Goal: Information Seeking & Learning: Learn about a topic

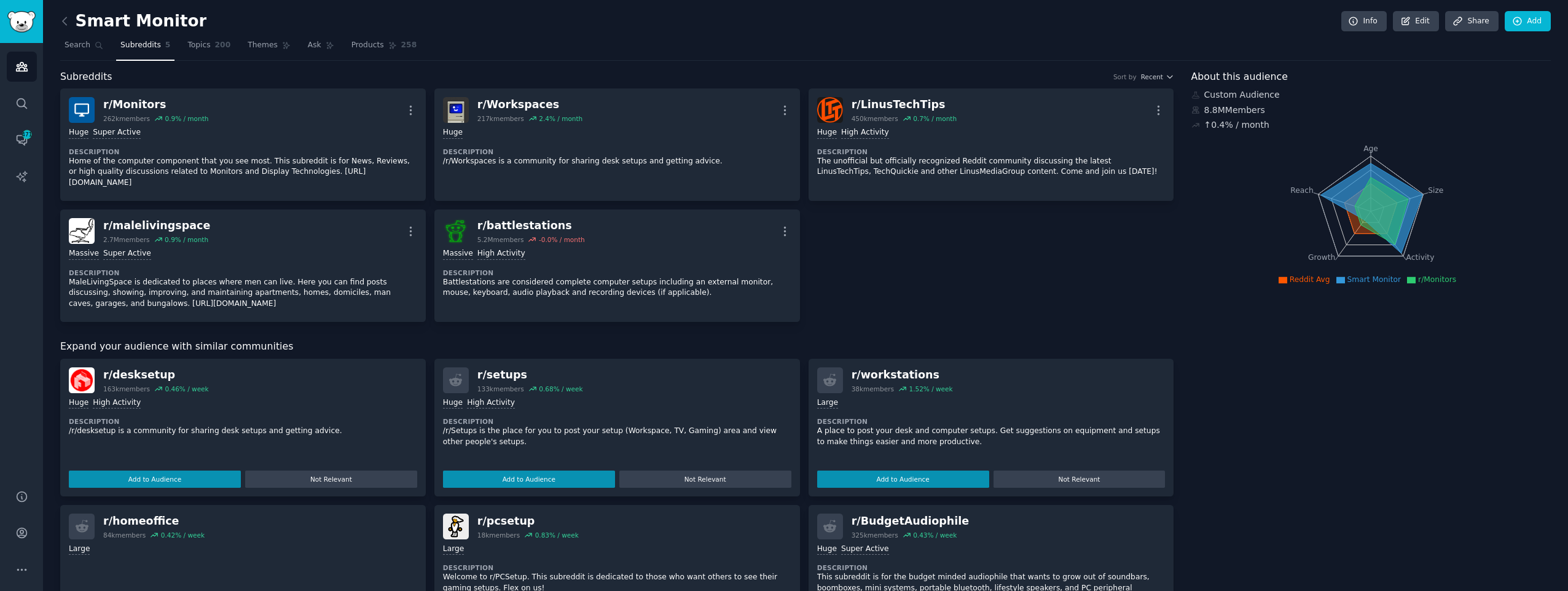
click at [235, 120] on div "r/ Monitors 262k members 0.9 % / month More" at bounding box center [243, 110] width 349 height 26
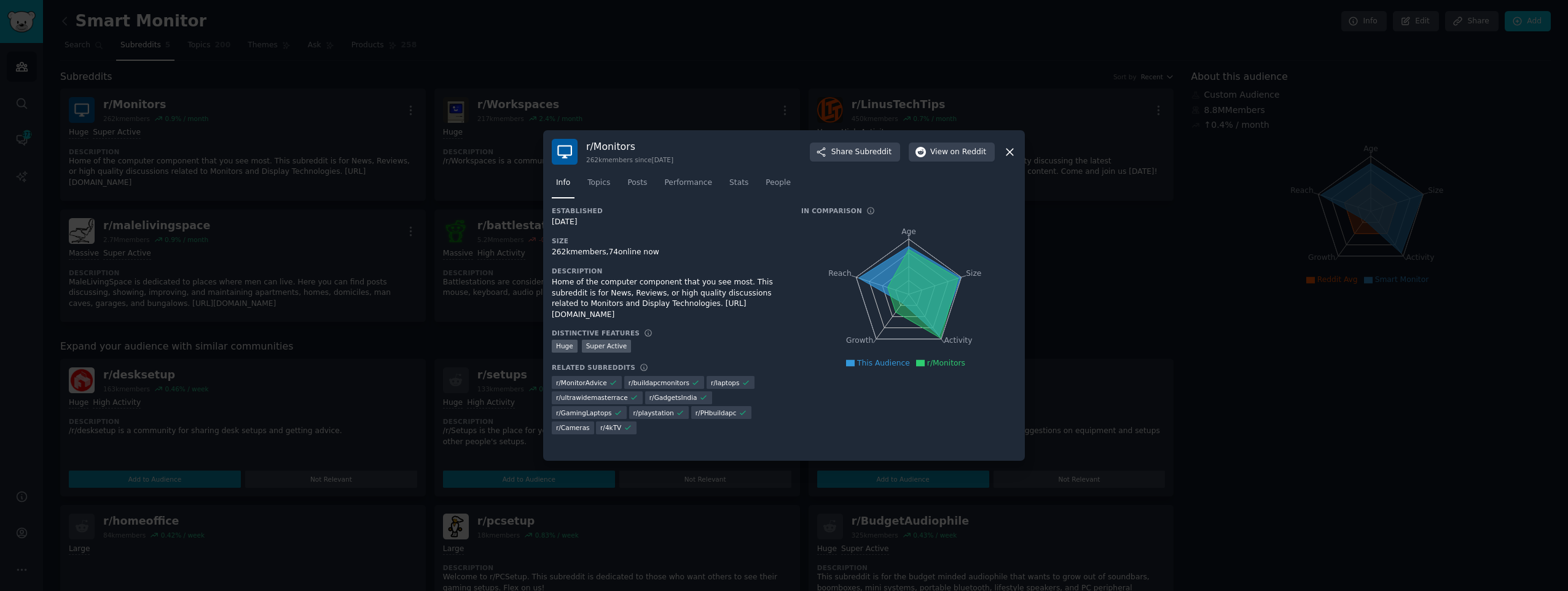
click at [1016, 153] on icon at bounding box center [1010, 152] width 13 height 13
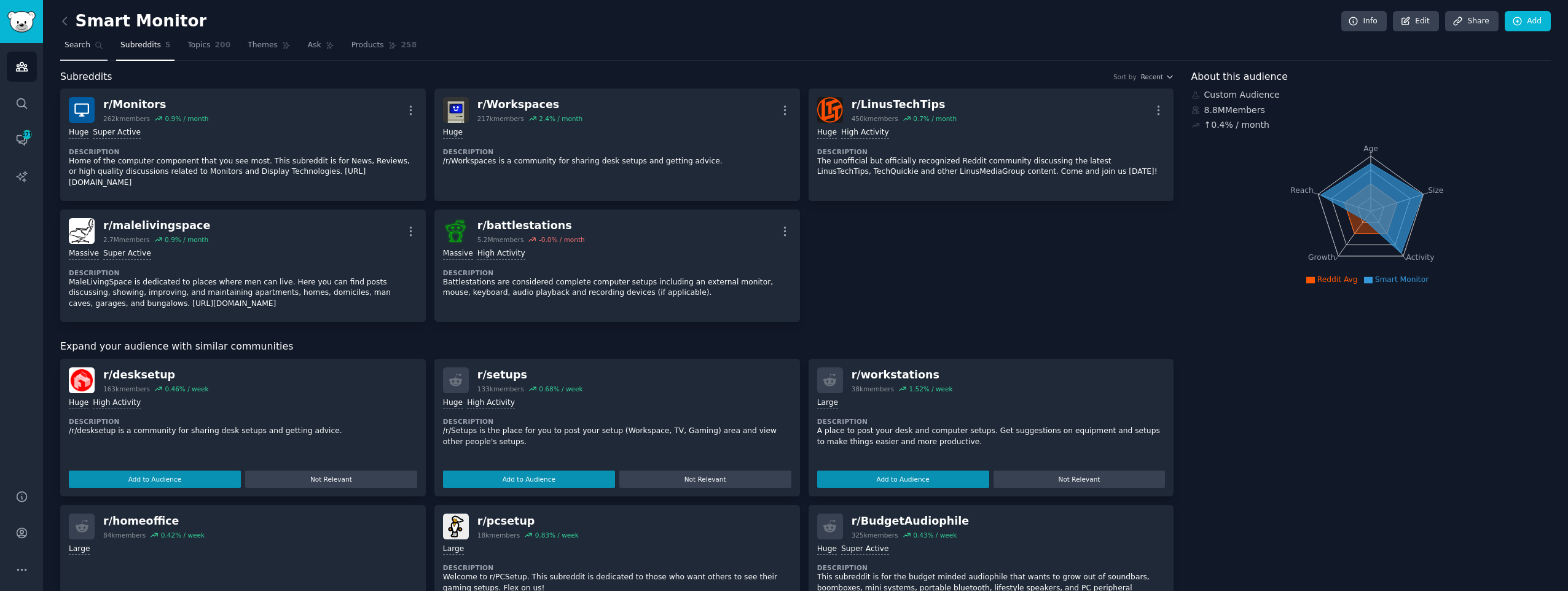
click at [86, 41] on span "Search" at bounding box center [77, 45] width 26 height 11
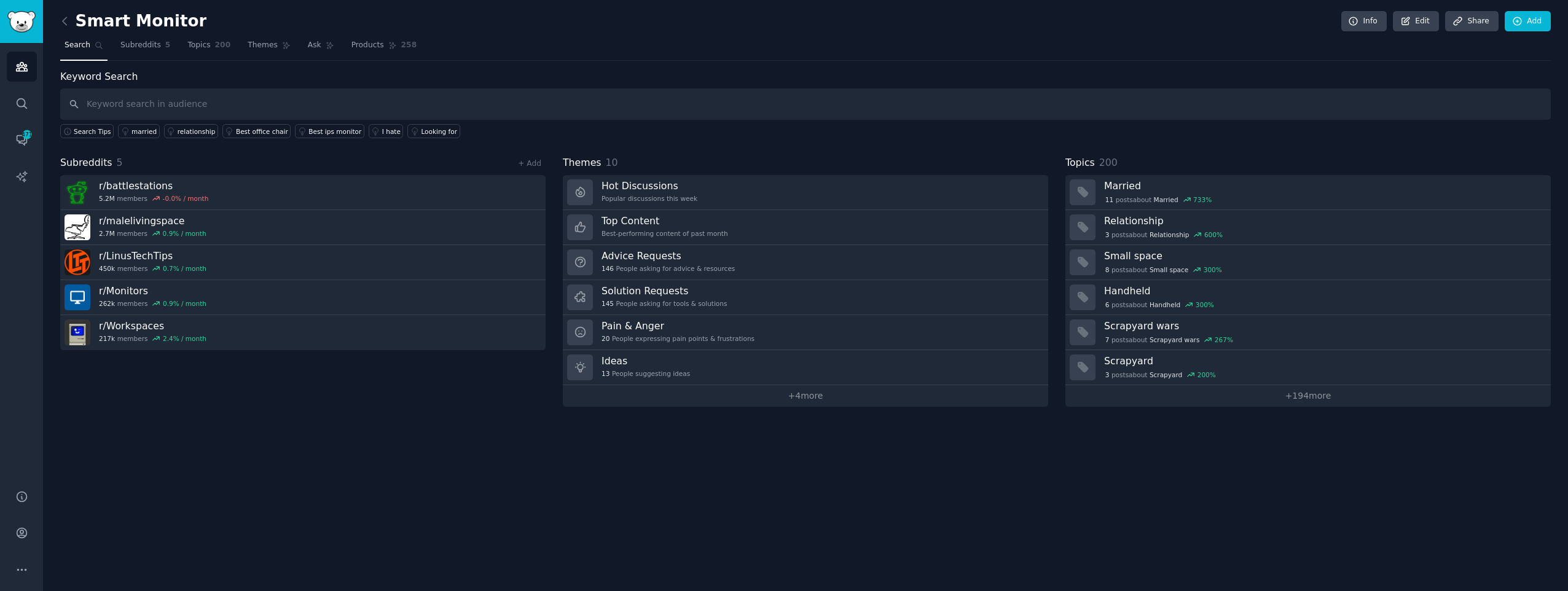
click at [644, 120] on div "Search Tips married relationship Best office chair Best ips monitor I hate Look…" at bounding box center [806, 129] width 1491 height 18
click at [624, 112] on input "text" at bounding box center [806, 104] width 1491 height 31
type input "smart monitor"
